Goal: Information Seeking & Learning: Compare options

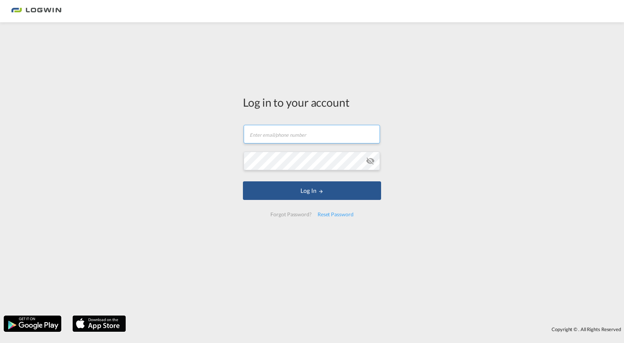
click at [297, 130] on input "text" at bounding box center [312, 134] width 136 height 19
type input "rike.rudnik@logwin-logistics.com"
click at [243, 181] on button "Log In" at bounding box center [312, 190] width 138 height 19
